Goal: Find specific fact: Find specific page/section

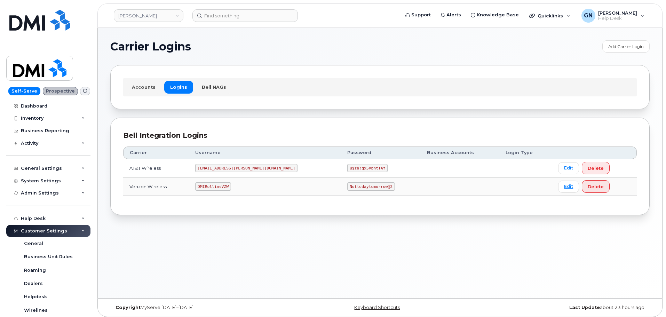
click at [222, 186] on code "DMIRollinsVZW" at bounding box center [212, 186] width 35 height 8
copy code "DMIRollinsVZW"
click at [347, 186] on code "Nottodaytomorrow@2" at bounding box center [370, 186] width 47 height 8
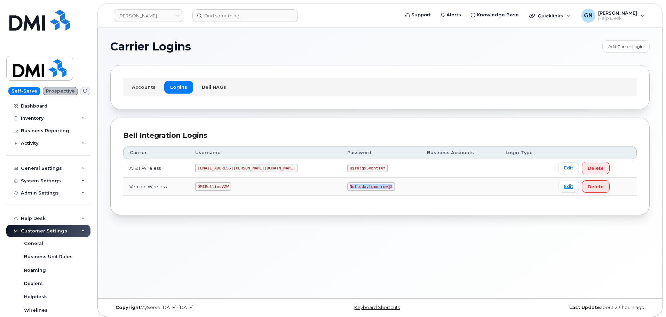
click at [347, 186] on code "Nottodaytomorrow@2" at bounding box center [370, 186] width 47 height 8
copy code "Nottodaytomorrow@2"
